Goal: Task Accomplishment & Management: Use online tool/utility

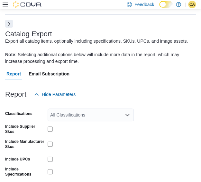
scroll to position [35, 0]
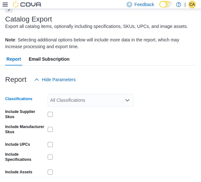
click at [83, 100] on div "All Classifications" at bounding box center [91, 100] width 86 height 13
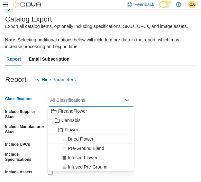
click at [140, 73] on div "Report Hide Parameters Classifications All Classifications Combo box. Selected.…" at bounding box center [100, 141] width 191 height 150
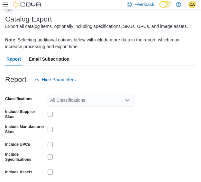
click at [10, 12] on button "Next" at bounding box center [9, 9] width 8 height 8
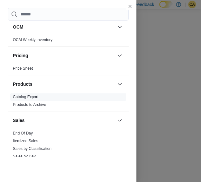
scroll to position [354, 0]
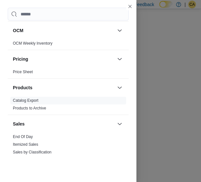
click at [28, 70] on link "Price Sheet" at bounding box center [23, 72] width 20 height 5
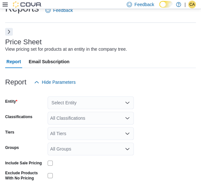
scroll to position [15, 0]
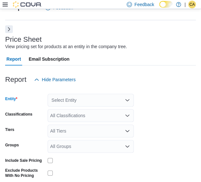
click at [89, 103] on div "Select Entity" at bounding box center [91, 100] width 86 height 13
click at [152, 80] on div "Report Hide Parameters" at bounding box center [100, 79] width 191 height 13
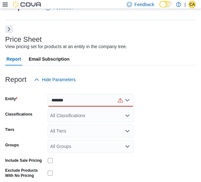
click at [127, 98] on icon "Open list of options" at bounding box center [127, 100] width 5 height 5
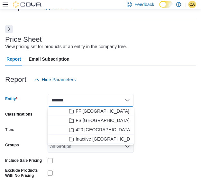
click at [93, 102] on div "*******" at bounding box center [91, 100] width 86 height 13
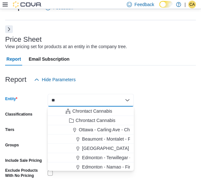
type input "*"
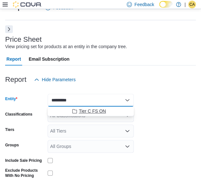
type input "*********"
click at [103, 109] on span "Tier C FS ON" at bounding box center [92, 111] width 27 height 6
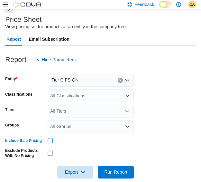
scroll to position [44, 0]
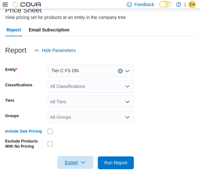
click at [83, 162] on icon "button" at bounding box center [82, 162] width 5 height 5
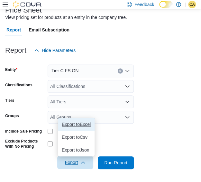
click at [90, 122] on span "Export to Excel" at bounding box center [76, 124] width 29 height 5
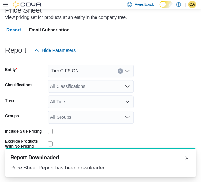
scroll to position [0, 0]
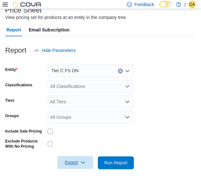
click at [5, 3] on icon at bounding box center [5, 5] width 5 height 4
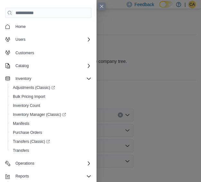
click at [105, 8] on button "Close this dialog" at bounding box center [102, 7] width 8 height 8
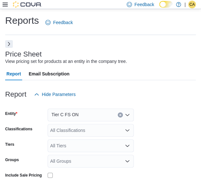
click at [4, 4] on icon at bounding box center [5, 5] width 5 height 4
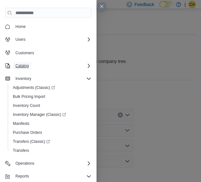
click at [26, 67] on span "Catalog" at bounding box center [21, 65] width 13 height 5
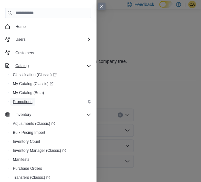
click at [26, 101] on span "Promotions" at bounding box center [23, 101] width 20 height 5
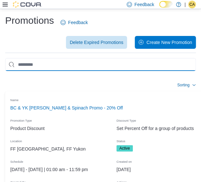
click at [95, 63] on input "This is a search bar. As you type, the results lower in the page will automatic…" at bounding box center [100, 64] width 191 height 13
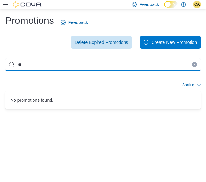
type input "*"
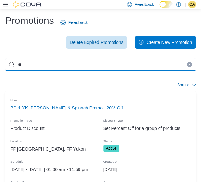
type input "*"
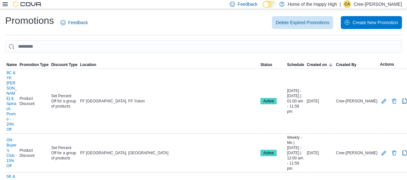
click at [8, 5] on div at bounding box center [22, 4] width 39 height 6
click at [5, 0] on div at bounding box center [22, 4] width 39 height 9
click at [5, 6] on icon at bounding box center [5, 4] width 5 height 5
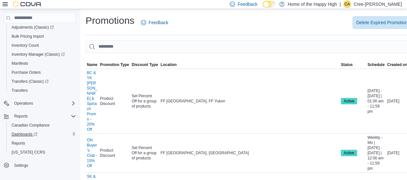
scroll to position [103, 0]
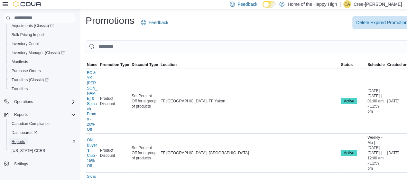
click at [25, 139] on link "Reports" at bounding box center [18, 142] width 19 height 8
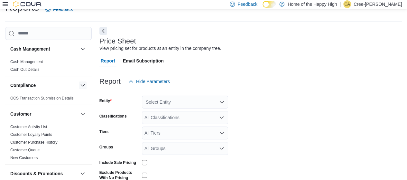
scroll to position [15, 0]
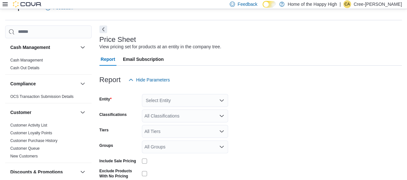
click at [185, 102] on div "Select Entity" at bounding box center [185, 100] width 86 height 13
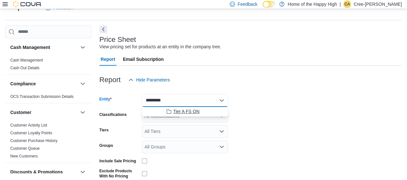
type input "*********"
click at [199, 107] on button "Tier A FS ON" at bounding box center [185, 111] width 86 height 9
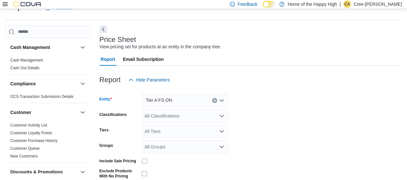
click at [141, 158] on div "Include Sale Pricing" at bounding box center [163, 161] width 129 height 10
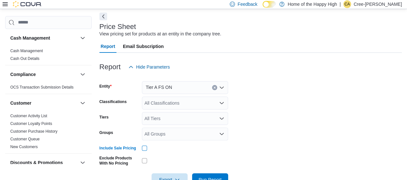
scroll to position [46, 0]
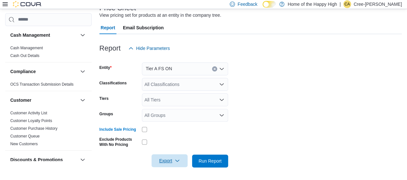
click at [179, 158] on span "Export" at bounding box center [169, 160] width 28 height 13
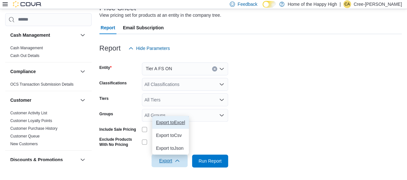
click at [174, 119] on button "Export to Excel" at bounding box center [170, 122] width 37 height 13
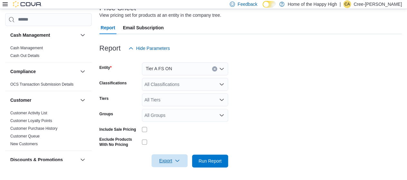
click at [205, 70] on button "Clear input" at bounding box center [214, 68] width 5 height 5
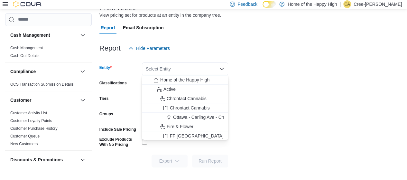
click at [195, 69] on div "Select Entity Combo box. Selected. Combo box input. Select Entity. Type some te…" at bounding box center [185, 68] width 86 height 13
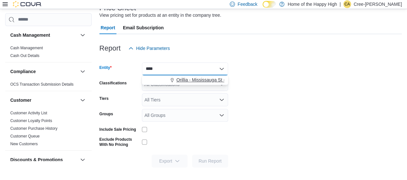
type input "****"
click at [202, 77] on span "Orillia - Mississauga St - Friendly Stranger" at bounding box center [218, 80] width 84 height 6
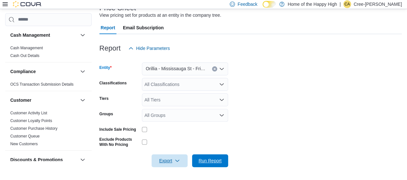
click at [205, 160] on span "Run Report" at bounding box center [209, 160] width 23 height 6
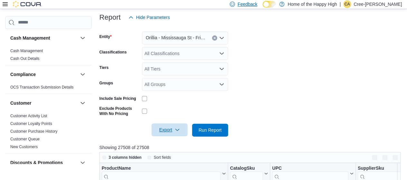
scroll to position [50, 0]
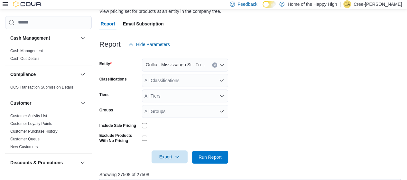
click at [174, 156] on span "Export" at bounding box center [169, 156] width 28 height 13
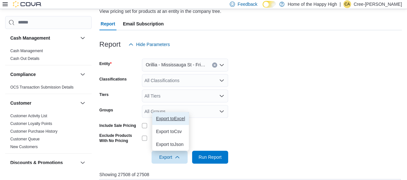
click at [179, 115] on button "Export to Excel" at bounding box center [170, 118] width 37 height 13
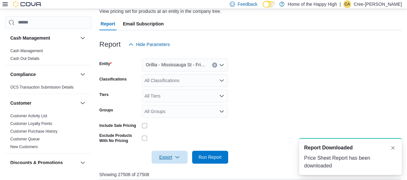
scroll to position [0, 0]
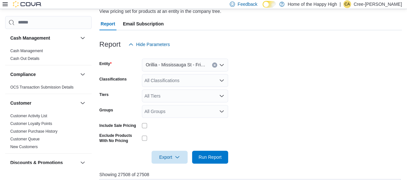
drag, startPoint x: 278, startPoint y: 85, endPoint x: 261, endPoint y: 85, distance: 17.0
click at [205, 85] on form "Entity Orillia - Mississauga St - Friendly Stranger Classifications All Classif…" at bounding box center [250, 107] width 302 height 113
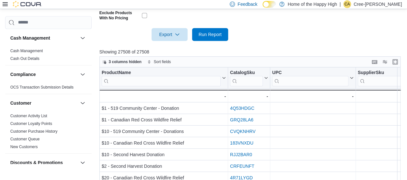
scroll to position [179, 0]
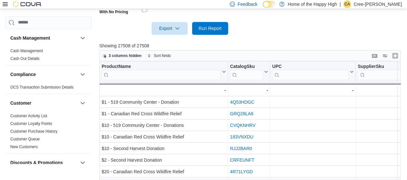
click at [7, 2] on icon at bounding box center [5, 4] width 5 height 4
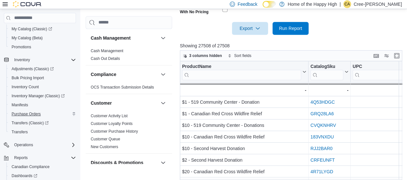
scroll to position [7, 0]
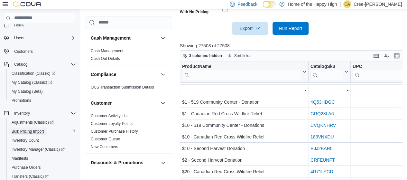
click at [26, 130] on span "Bulk Pricing Import" at bounding box center [28, 131] width 32 height 5
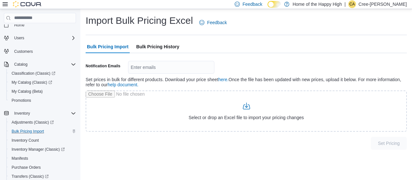
click at [158, 48] on span "Bulk Pricing History" at bounding box center [157, 46] width 43 height 13
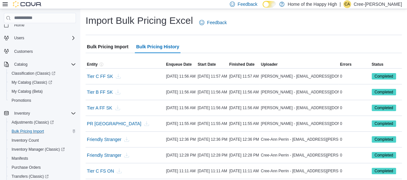
click at [112, 44] on span "Bulk Pricing Import" at bounding box center [107, 46] width 41 height 13
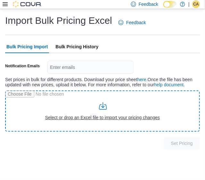
type input "**********"
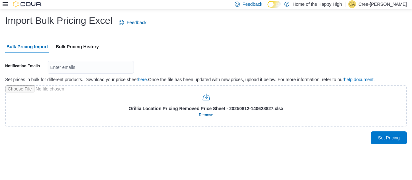
click at [205, 140] on span "Set Pricing" at bounding box center [389, 137] width 22 height 6
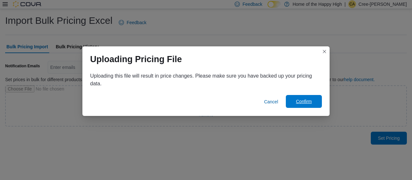
click at [205, 101] on span "Confirm" at bounding box center [303, 101] width 28 height 13
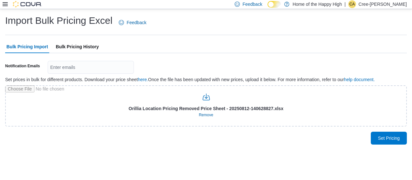
click at [78, 46] on span "Bulk Pricing History" at bounding box center [77, 46] width 43 height 13
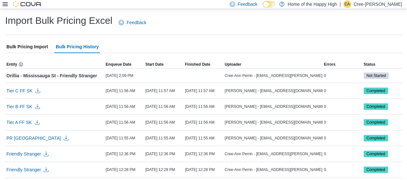
click at [35, 47] on span "Bulk Pricing Import" at bounding box center [26, 46] width 41 height 13
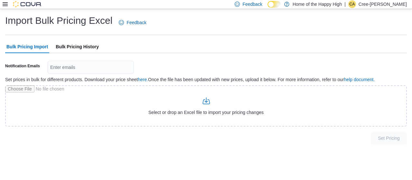
click at [93, 45] on span "Bulk Pricing History" at bounding box center [77, 46] width 43 height 13
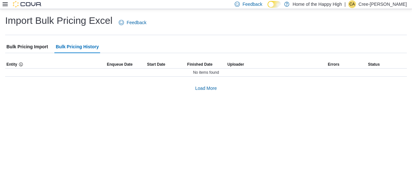
click at [31, 46] on span "Bulk Pricing Import" at bounding box center [26, 46] width 41 height 13
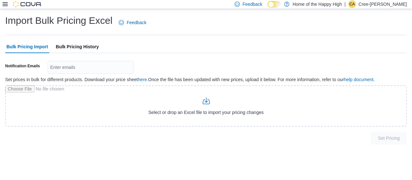
click at [77, 46] on span "Bulk Pricing History" at bounding box center [77, 46] width 43 height 13
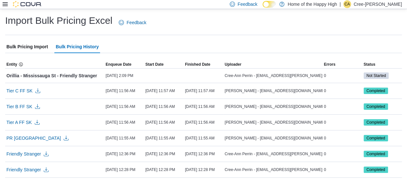
click at [33, 45] on span "Bulk Pricing Import" at bounding box center [26, 46] width 41 height 13
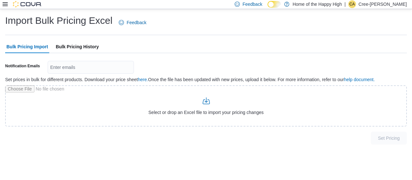
click at [68, 43] on span "Bulk Pricing History" at bounding box center [77, 46] width 43 height 13
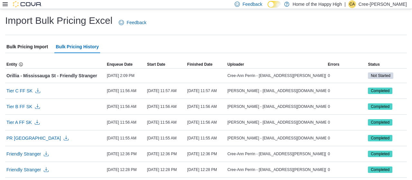
click at [31, 42] on span "Bulk Pricing Import" at bounding box center [26, 46] width 41 height 13
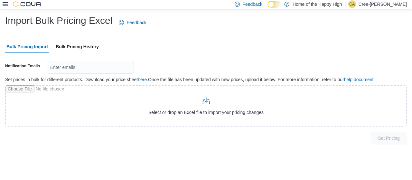
click at [77, 44] on span "Bulk Pricing History" at bounding box center [77, 46] width 43 height 13
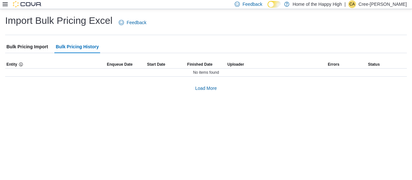
click at [35, 42] on span "Bulk Pricing Import" at bounding box center [26, 46] width 41 height 13
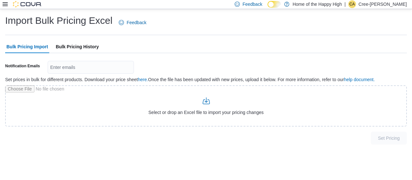
click at [76, 44] on span "Bulk Pricing History" at bounding box center [77, 46] width 43 height 13
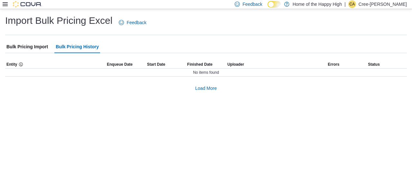
click at [46, 45] on span "Bulk Pricing Import" at bounding box center [26, 46] width 41 height 13
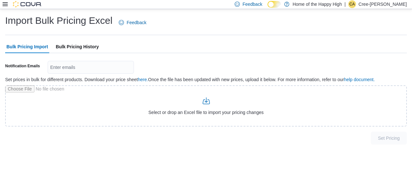
click at [77, 46] on span "Bulk Pricing History" at bounding box center [77, 46] width 43 height 13
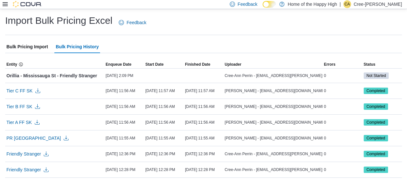
click at [39, 46] on span "Bulk Pricing Import" at bounding box center [26, 46] width 41 height 13
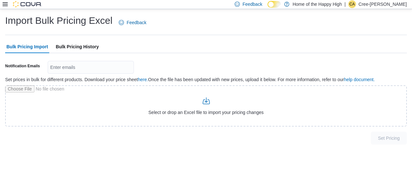
click at [70, 46] on span "Bulk Pricing History" at bounding box center [77, 46] width 43 height 13
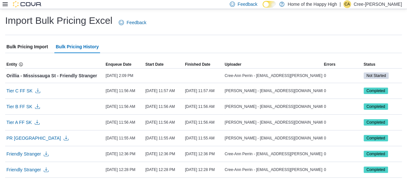
click at [42, 49] on span "Bulk Pricing Import" at bounding box center [26, 46] width 41 height 13
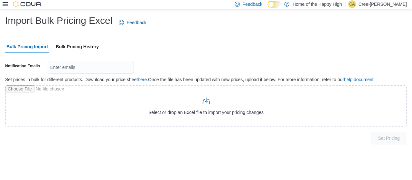
click at [68, 47] on span "Bulk Pricing History" at bounding box center [77, 46] width 43 height 13
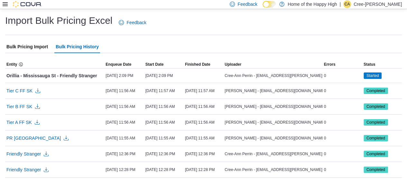
drag, startPoint x: 35, startPoint y: 45, endPoint x: 44, endPoint y: 45, distance: 9.0
click at [35, 45] on span "Bulk Pricing Import" at bounding box center [26, 46] width 41 height 13
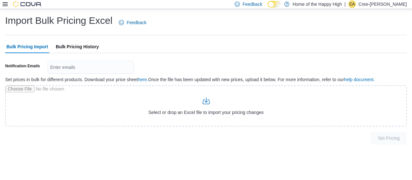
click at [66, 46] on span "Bulk Pricing History" at bounding box center [77, 46] width 43 height 13
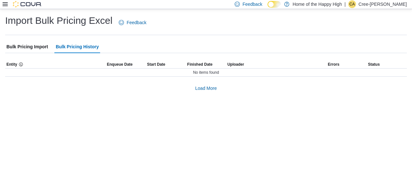
click at [42, 47] on span "Bulk Pricing Import" at bounding box center [26, 46] width 41 height 13
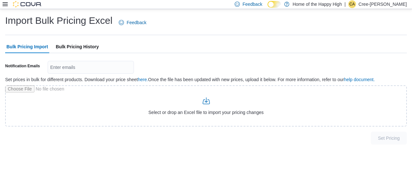
click at [82, 45] on span "Bulk Pricing History" at bounding box center [77, 46] width 43 height 13
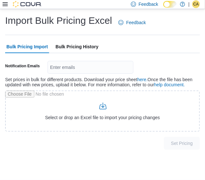
click at [7, 5] on icon at bounding box center [5, 4] width 5 height 5
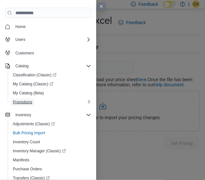
click at [31, 102] on span "Promotions" at bounding box center [23, 101] width 20 height 5
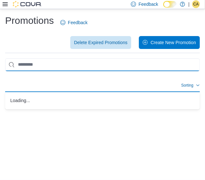
click at [43, 68] on input "This is a search bar. As you type, the results lower in the page will automatic…" at bounding box center [102, 64] width 195 height 13
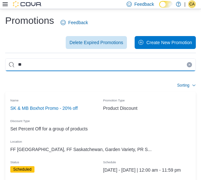
type input "*"
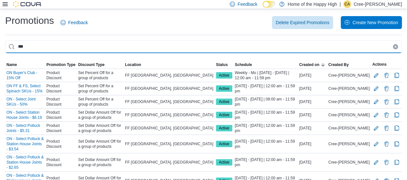
click at [55, 48] on input "**" at bounding box center [203, 46] width 396 height 13
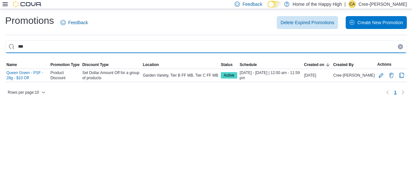
type input "***"
